Goal: Task Accomplishment & Management: Manage account settings

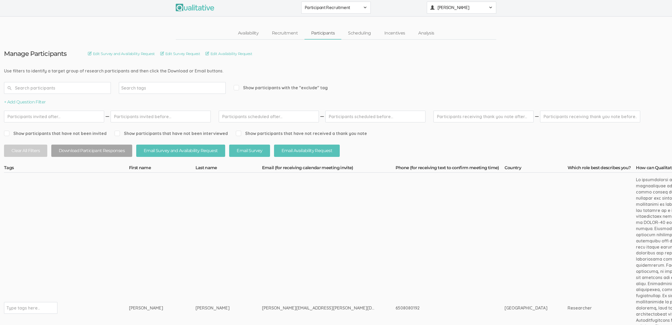
click at [446, 11] on button "[PERSON_NAME]" at bounding box center [461, 8] width 69 height 12
click at [451, 54] on link "Project Settings" at bounding box center [461, 51] width 69 height 11
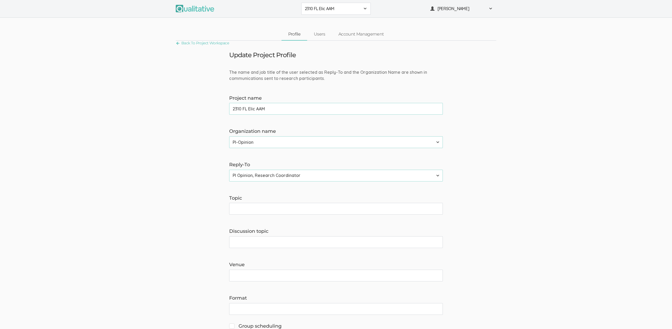
click at [345, 8] on span "2310 FL Elic AAM" at bounding box center [333, 9] width 56 height 6
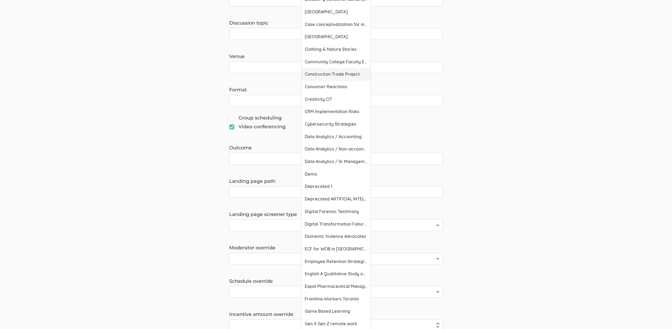
scroll to position [235, 0]
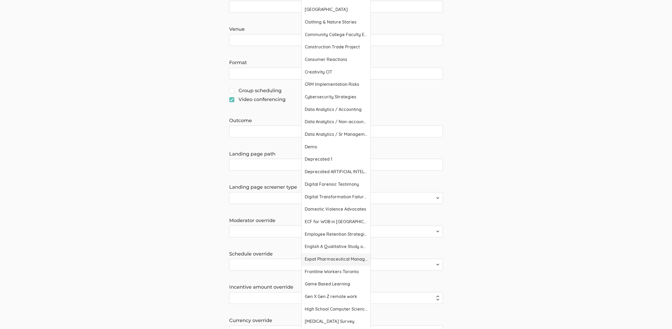
click at [320, 262] on link "Expat Pharmaceutical Managers" at bounding box center [336, 259] width 69 height 13
